Goal: Task Accomplishment & Management: Complete application form

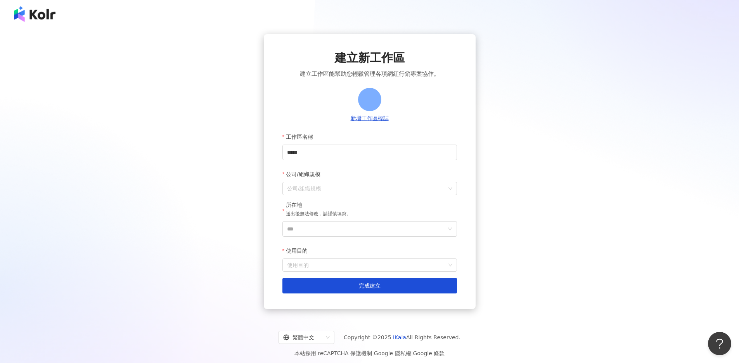
click at [43, 16] on img at bounding box center [35, 14] width 42 height 16
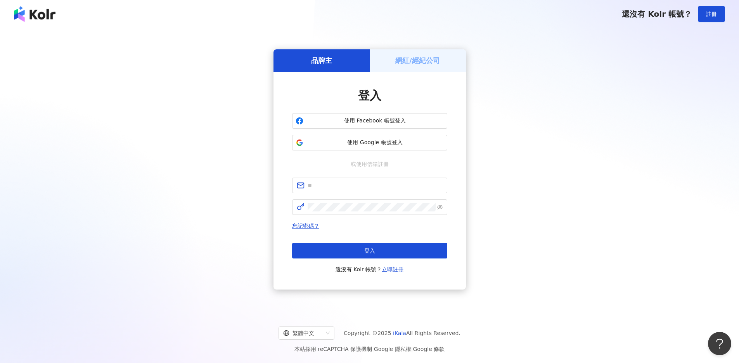
click at [429, 59] on h5 "網紅/經紀公司" at bounding box center [418, 61] width 45 height 10
